Goal: Transaction & Acquisition: Purchase product/service

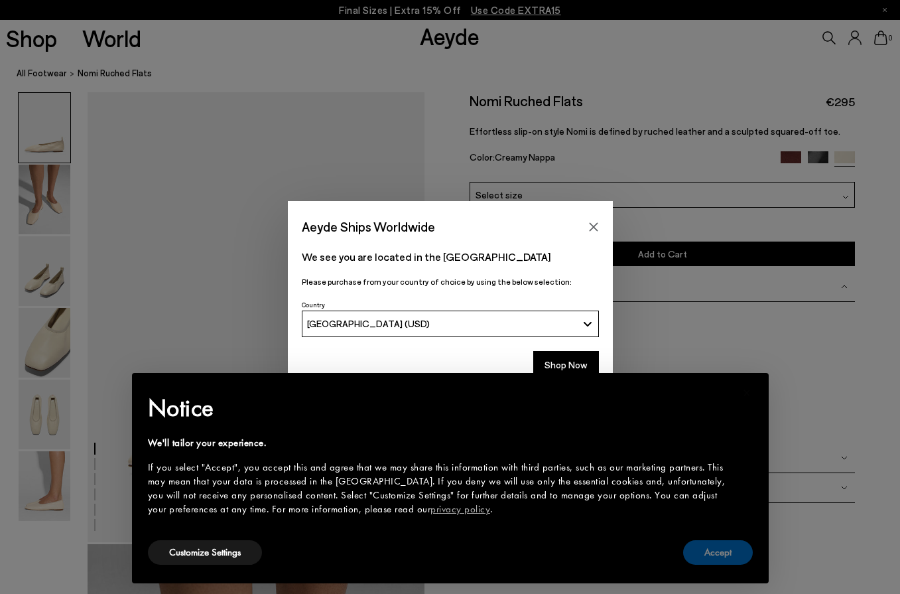
click at [714, 560] on button "Accept" at bounding box center [718, 552] width 70 height 25
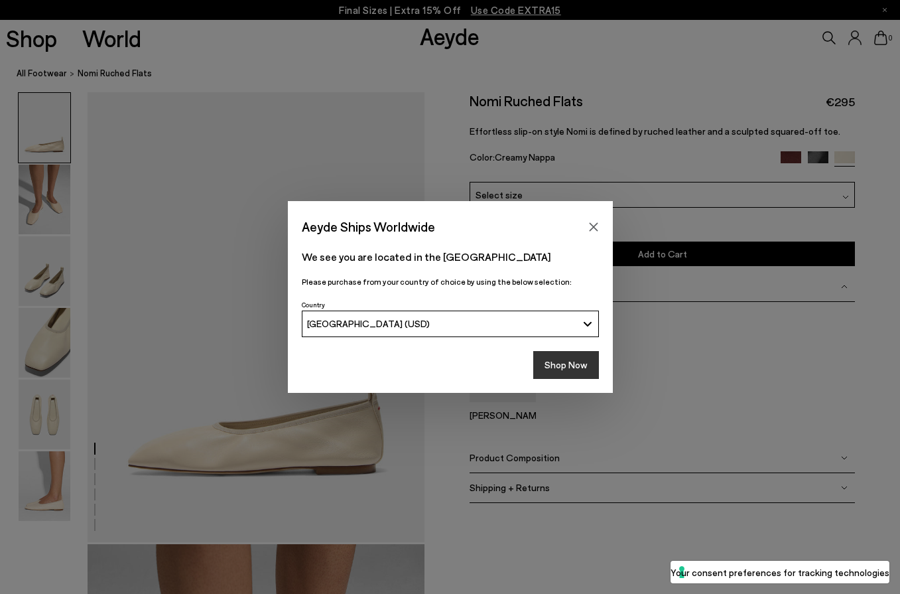
click at [562, 372] on button "Shop Now" at bounding box center [566, 365] width 66 height 28
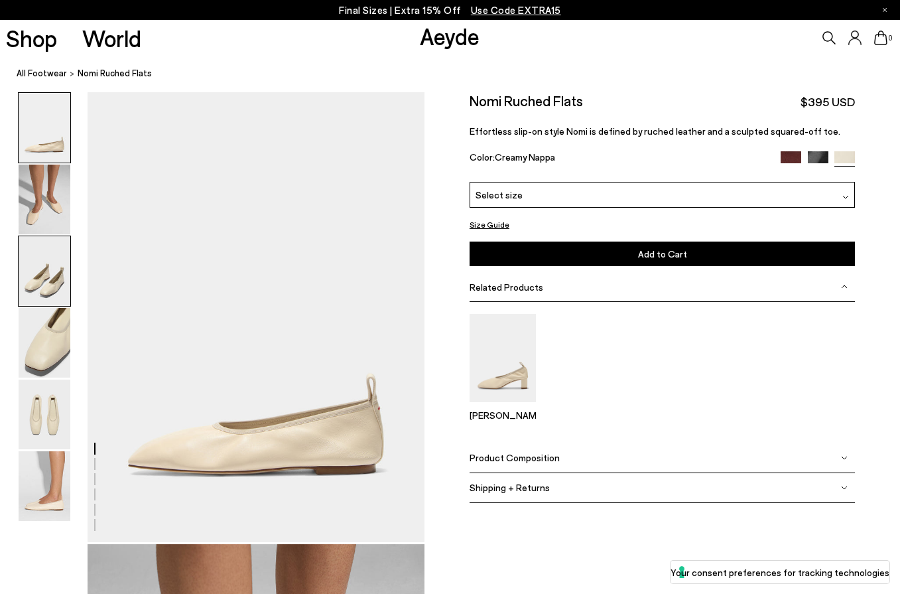
click at [38, 283] on img at bounding box center [45, 271] width 52 height 70
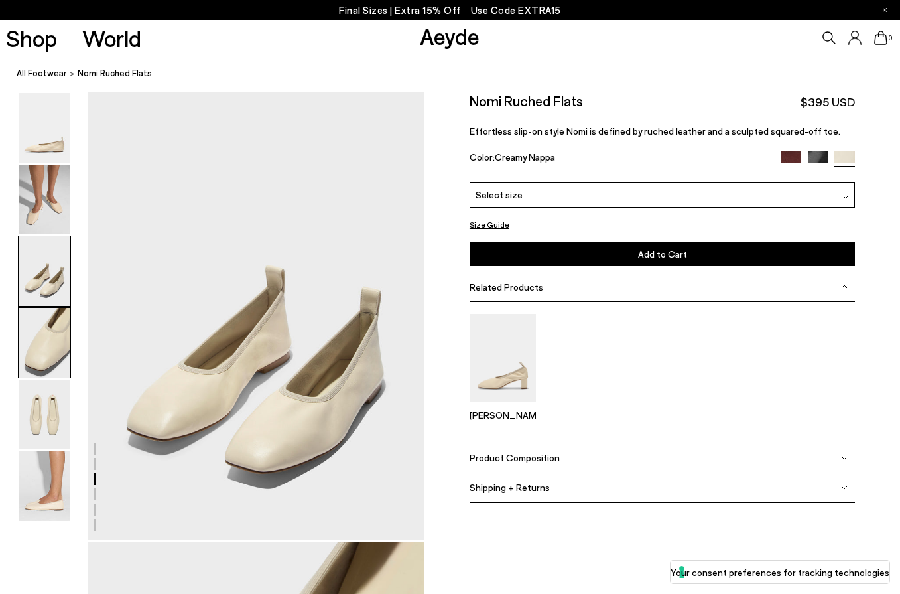
click at [70, 350] on div at bounding box center [44, 342] width 53 height 71
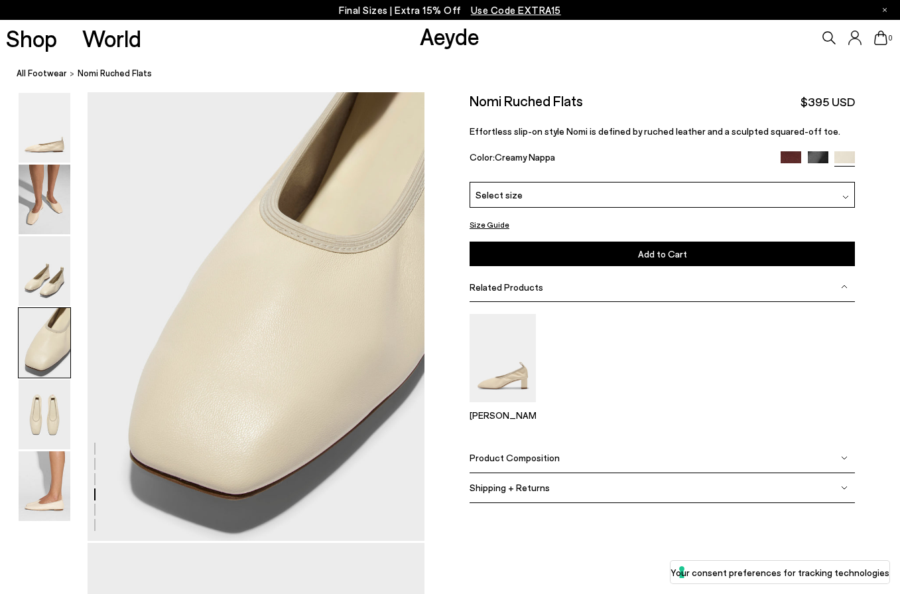
click at [71, 429] on div at bounding box center [212, 90] width 425 height 2706
click at [40, 422] on img at bounding box center [45, 414] width 52 height 70
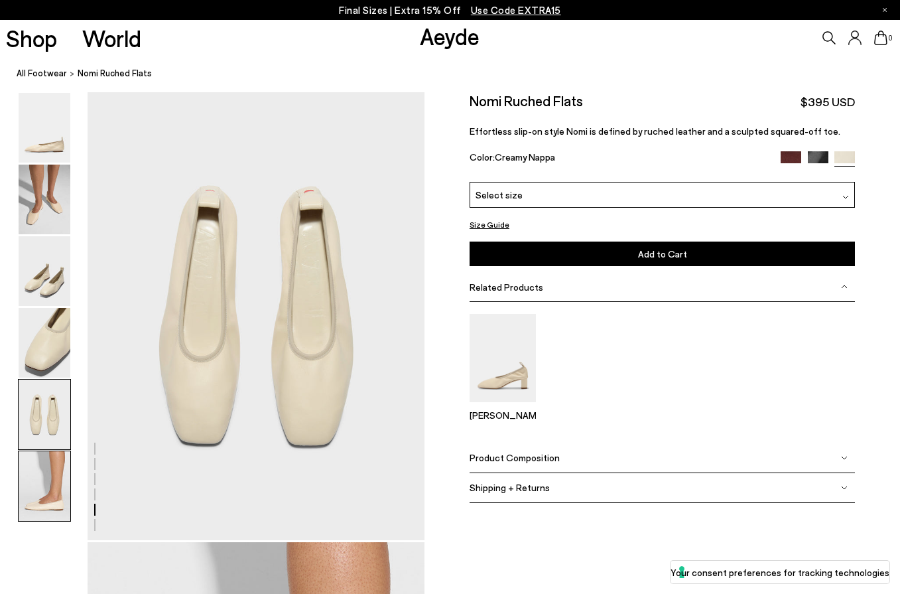
click at [42, 507] on img at bounding box center [45, 486] width 52 height 70
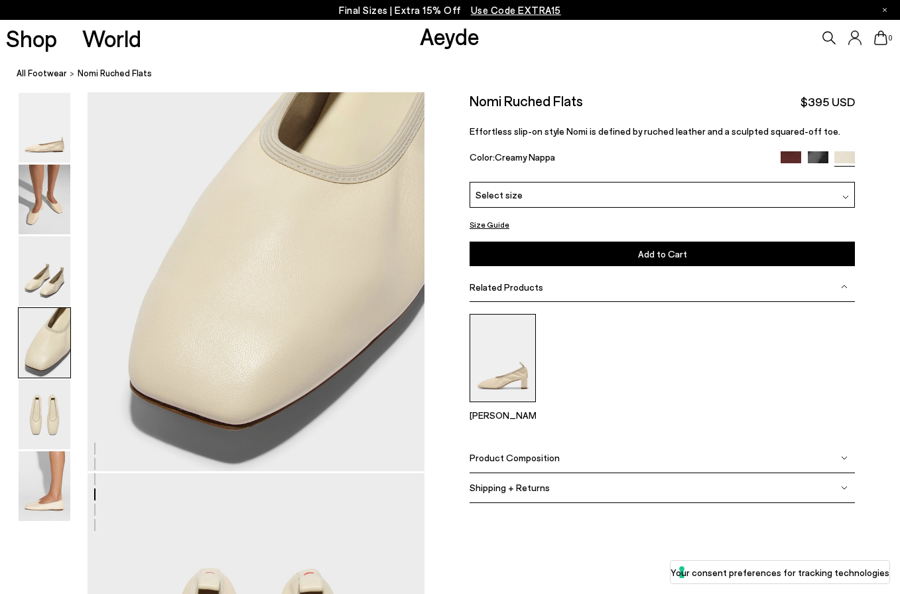
scroll to position [1372, 0]
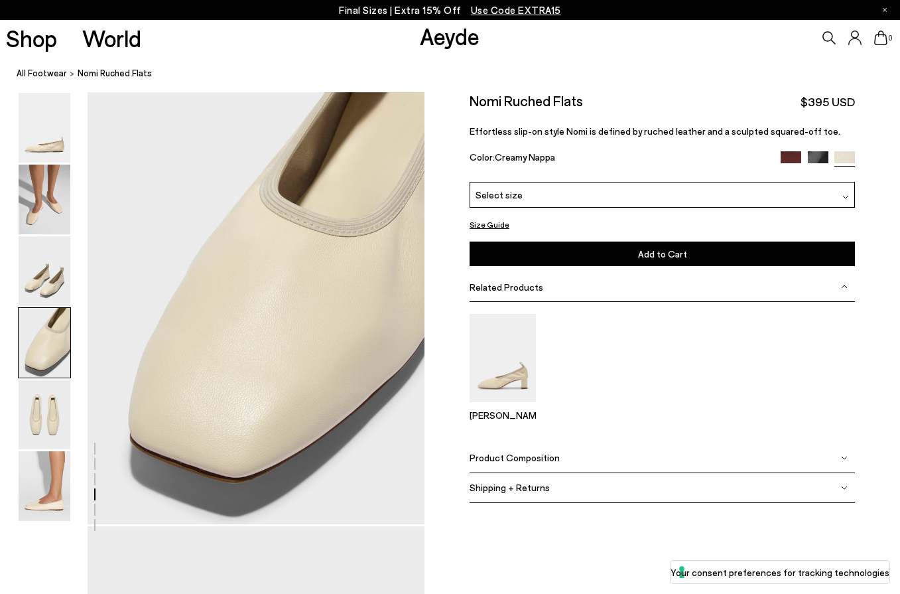
click at [813, 161] on img at bounding box center [818, 161] width 21 height 21
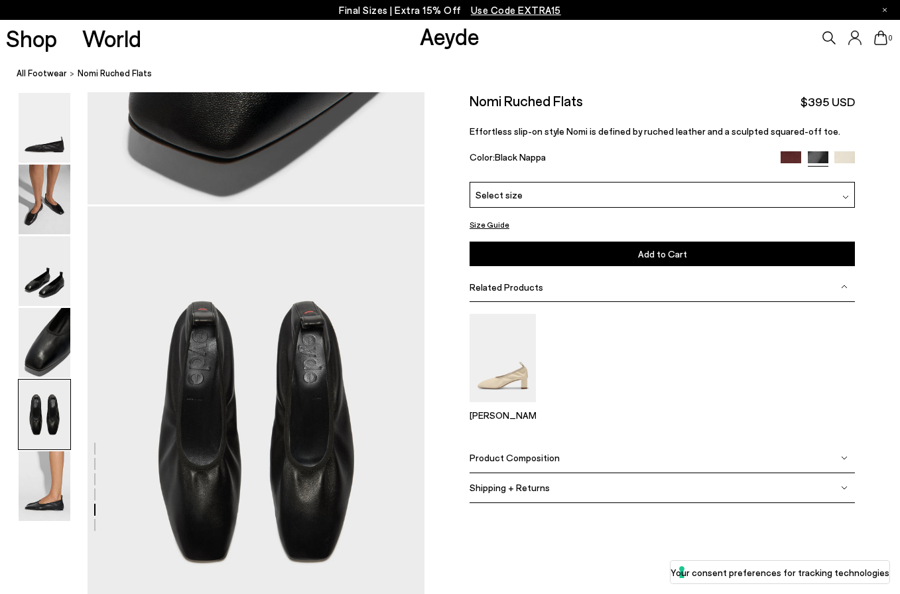
scroll to position [1727, 0]
